Goal: Find specific page/section: Find specific page/section

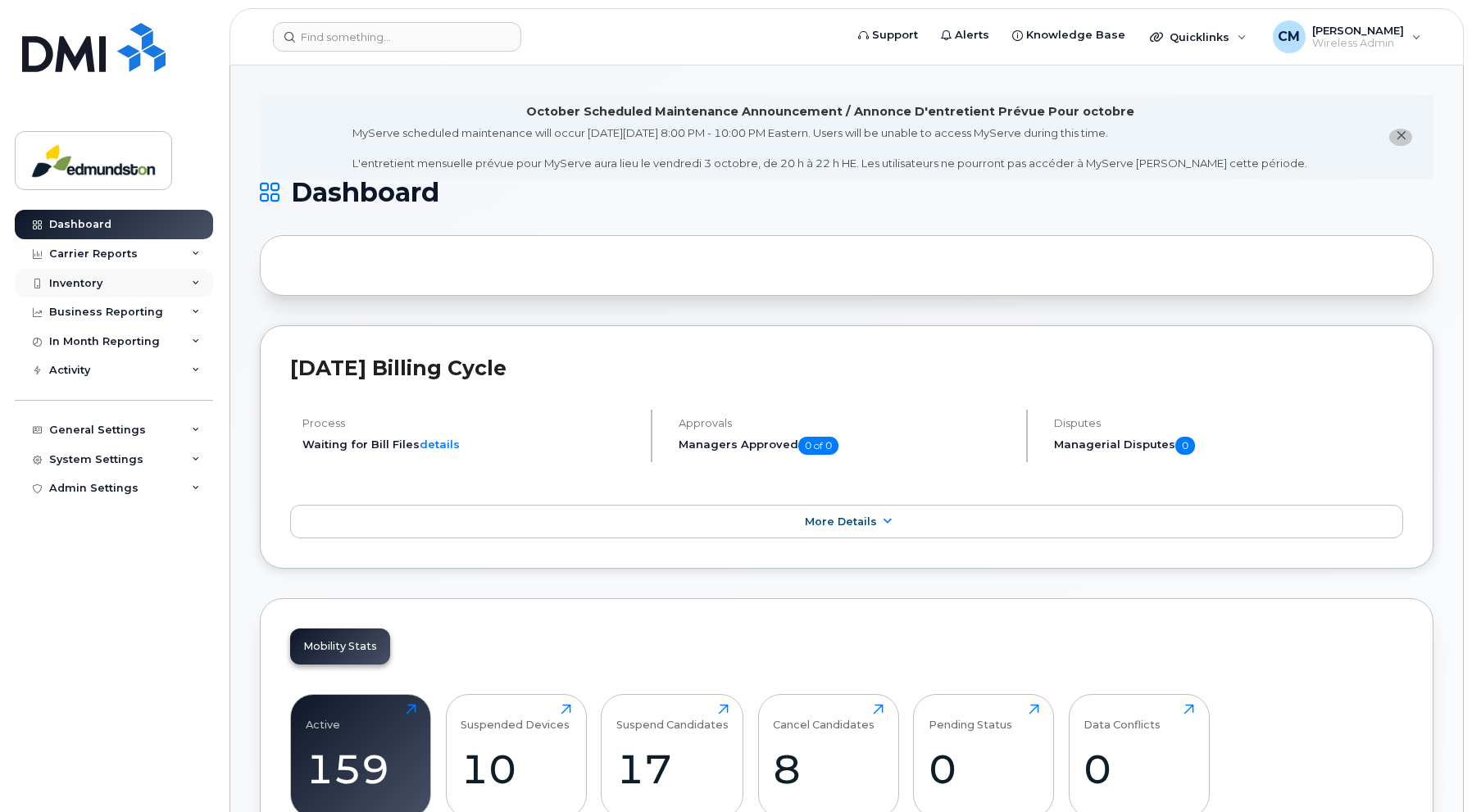
click at [70, 277] on div "Inventory" at bounding box center [76, 283] width 54 height 13
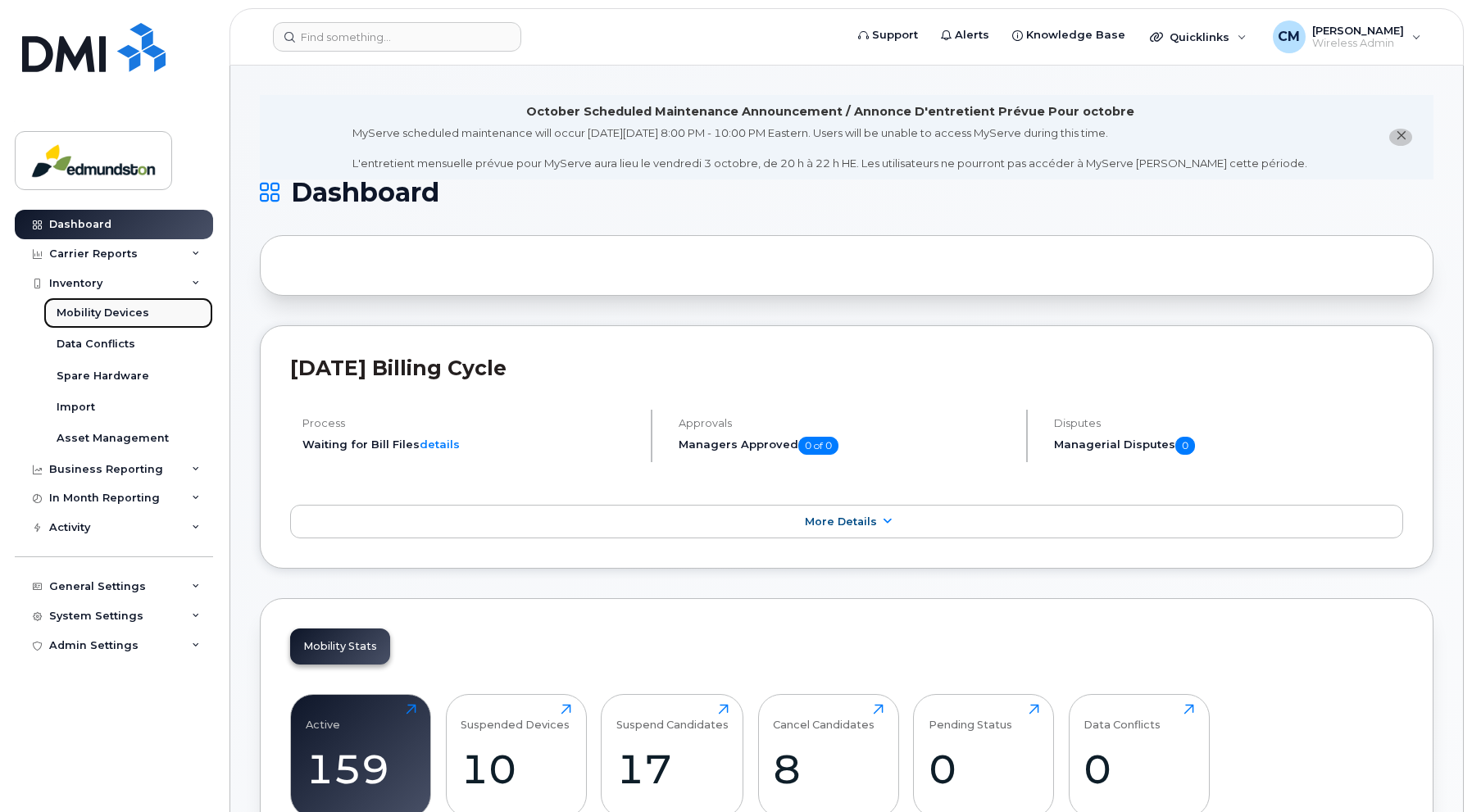
click at [86, 310] on div "Mobility Devices" at bounding box center [102, 312] width 93 height 15
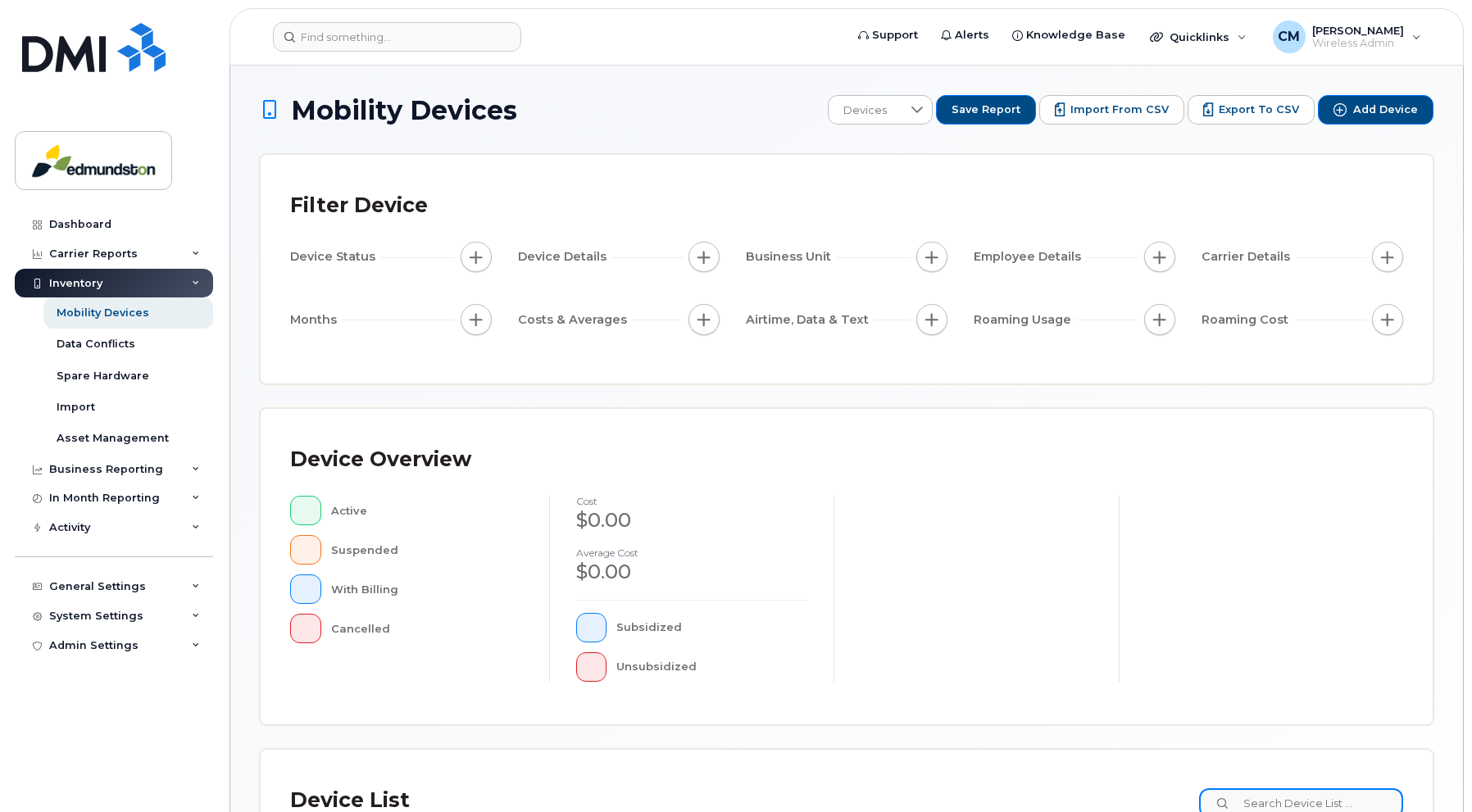
click at [1270, 796] on input at bounding box center [1301, 803] width 204 height 29
type input "roy"
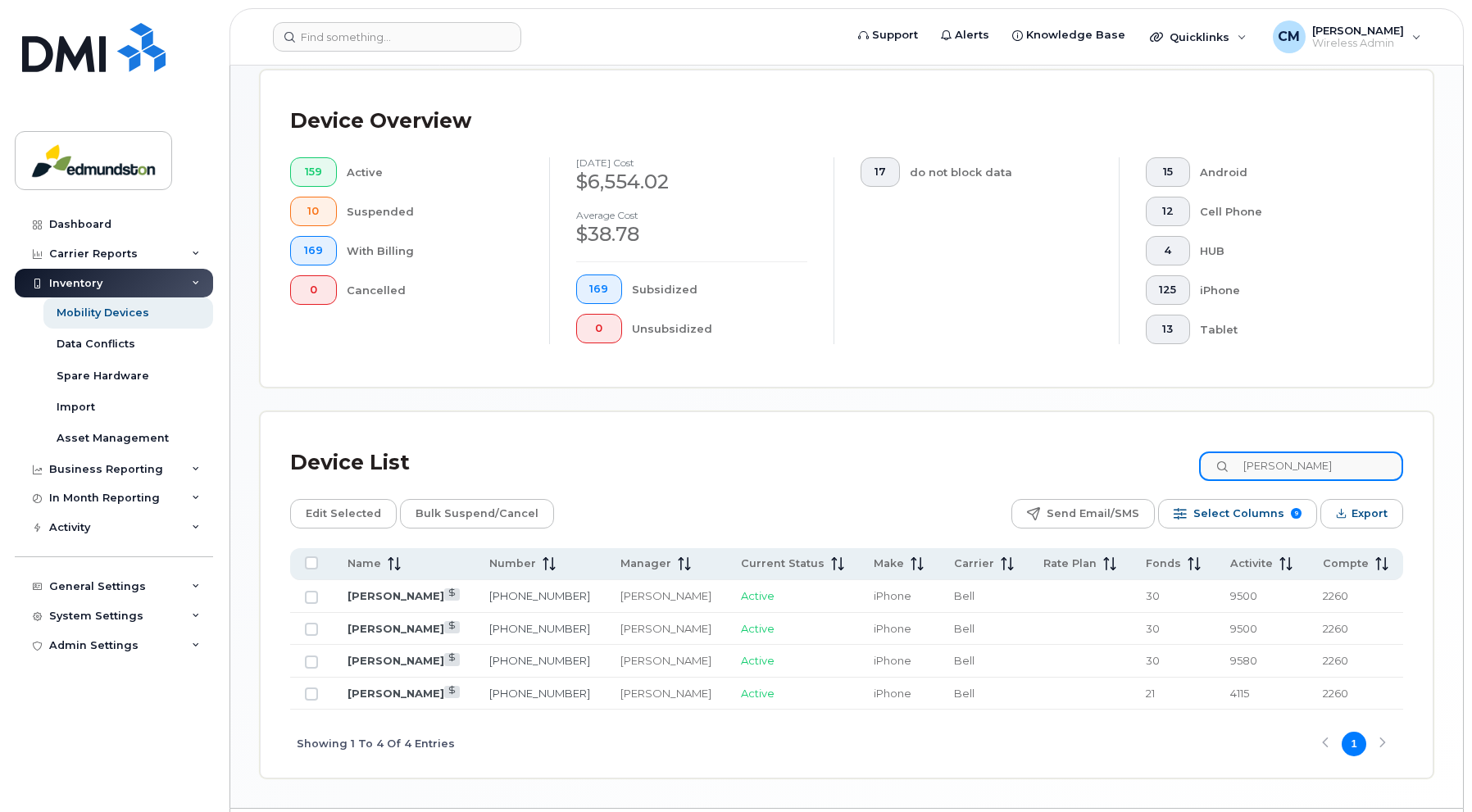
scroll to position [410, 0]
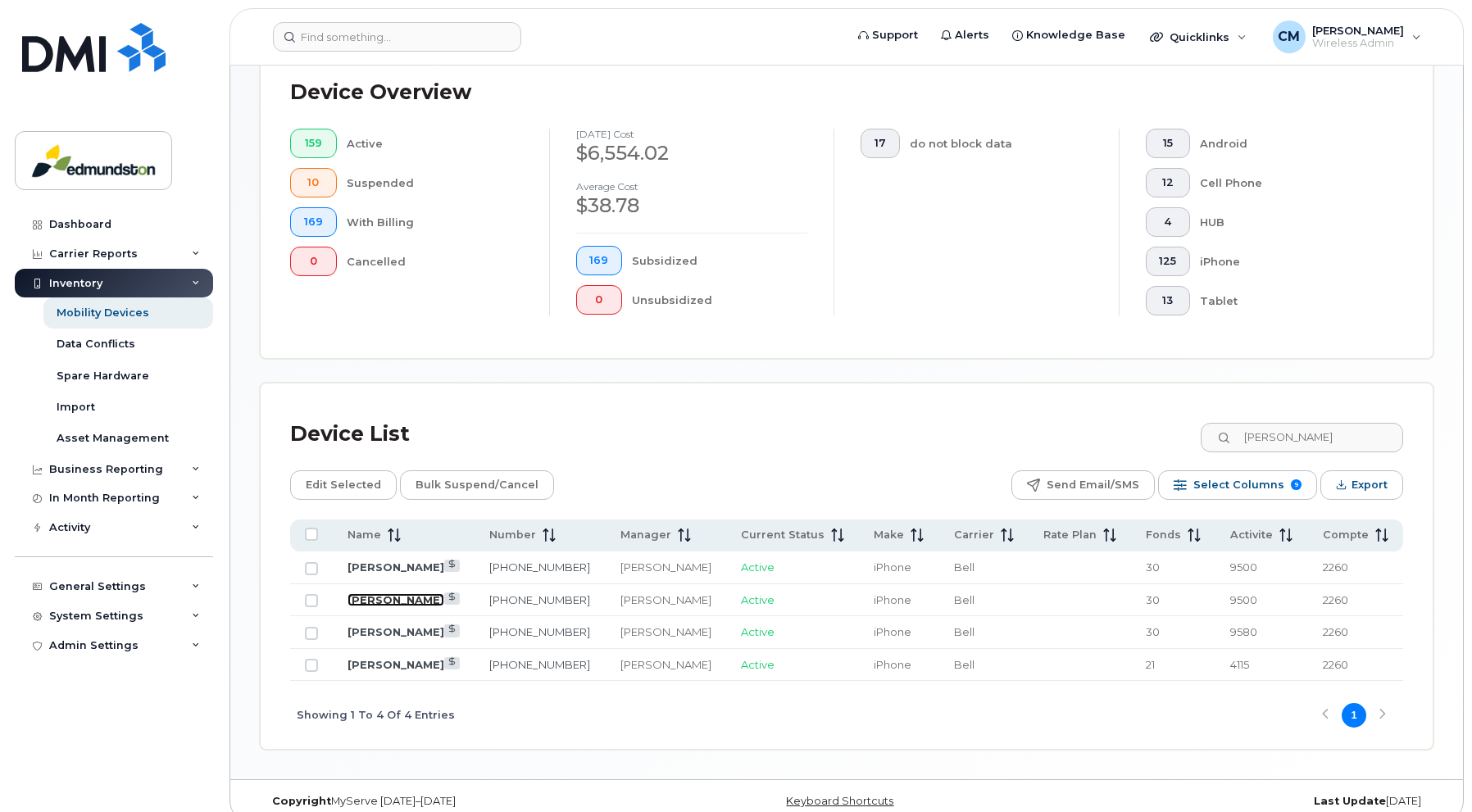
click at [368, 595] on link "[PERSON_NAME]" at bounding box center [396, 599] width 97 height 13
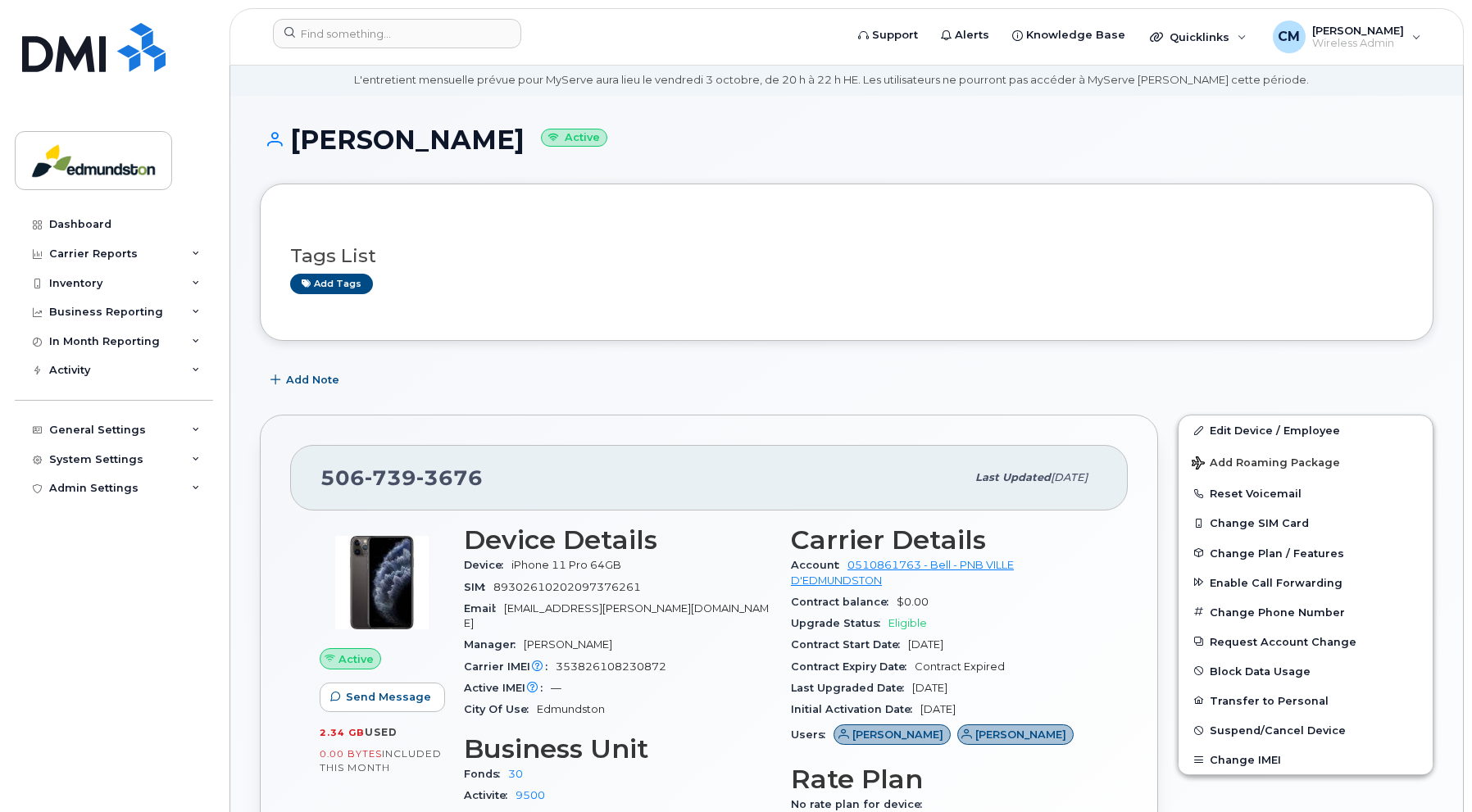
scroll to position [164, 0]
